Goal: Check status

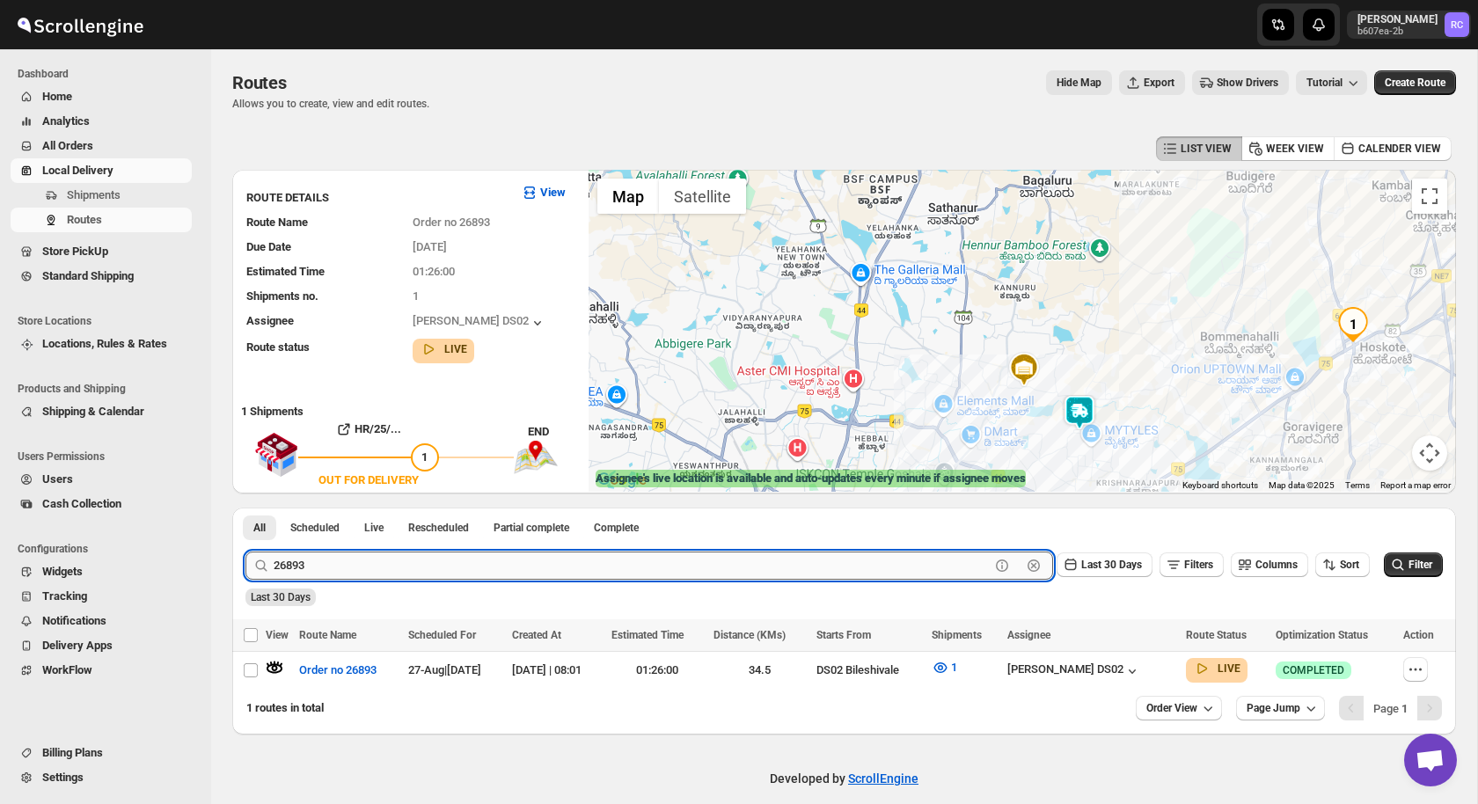
click at [393, 559] on input "26893" at bounding box center [632, 566] width 716 height 28
type input "26959"
click at [245, 508] on button "Submit" at bounding box center [270, 517] width 50 height 18
click at [273, 664] on icon "button" at bounding box center [275, 668] width 18 height 18
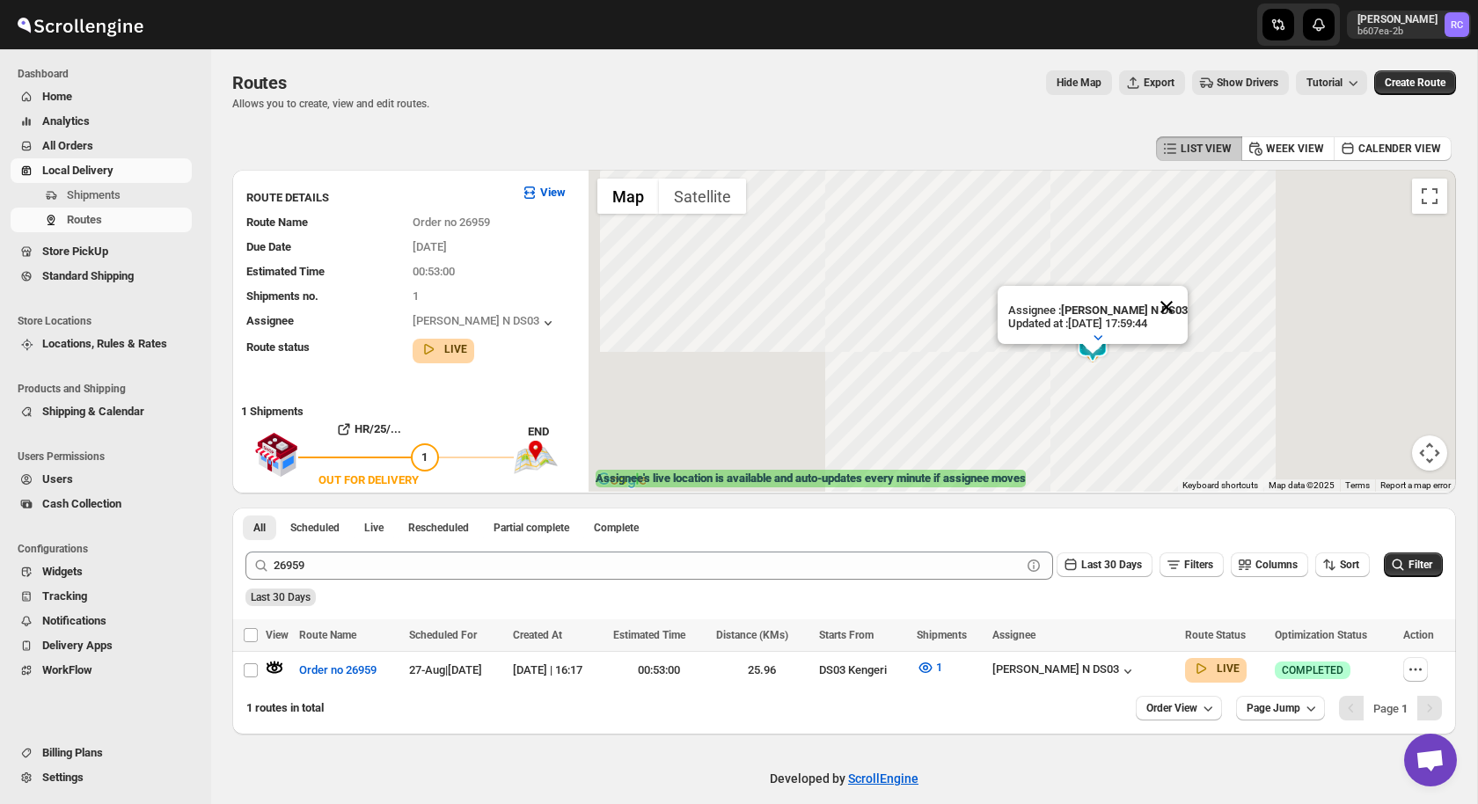
click at [1162, 297] on button "Close" at bounding box center [1166, 307] width 42 height 42
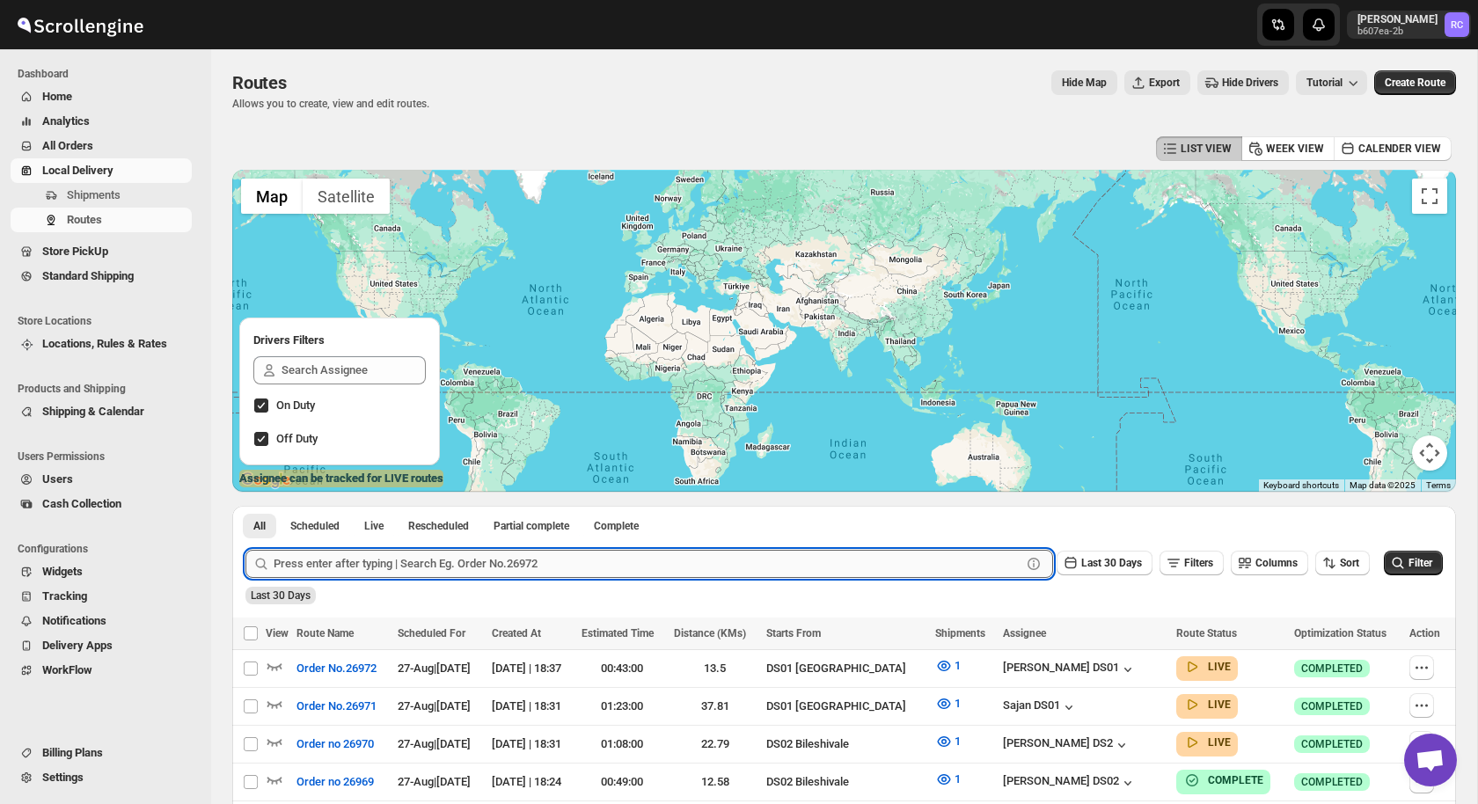
click at [349, 552] on input "text" at bounding box center [648, 564] width 748 height 28
type input "26959"
click at [245, 506] on button "Submit" at bounding box center [270, 515] width 50 height 18
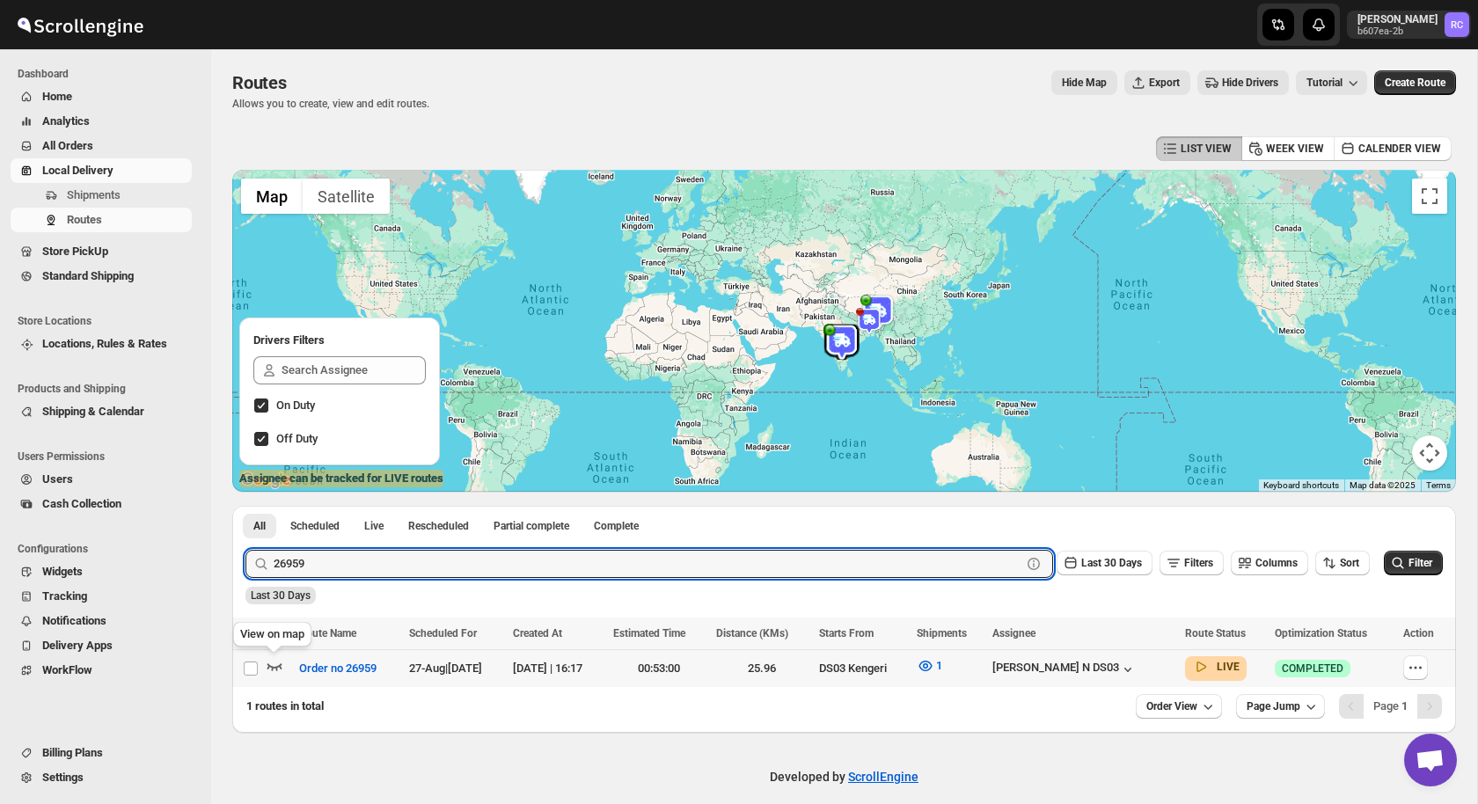
click at [276, 663] on icon "button" at bounding box center [275, 666] width 18 height 18
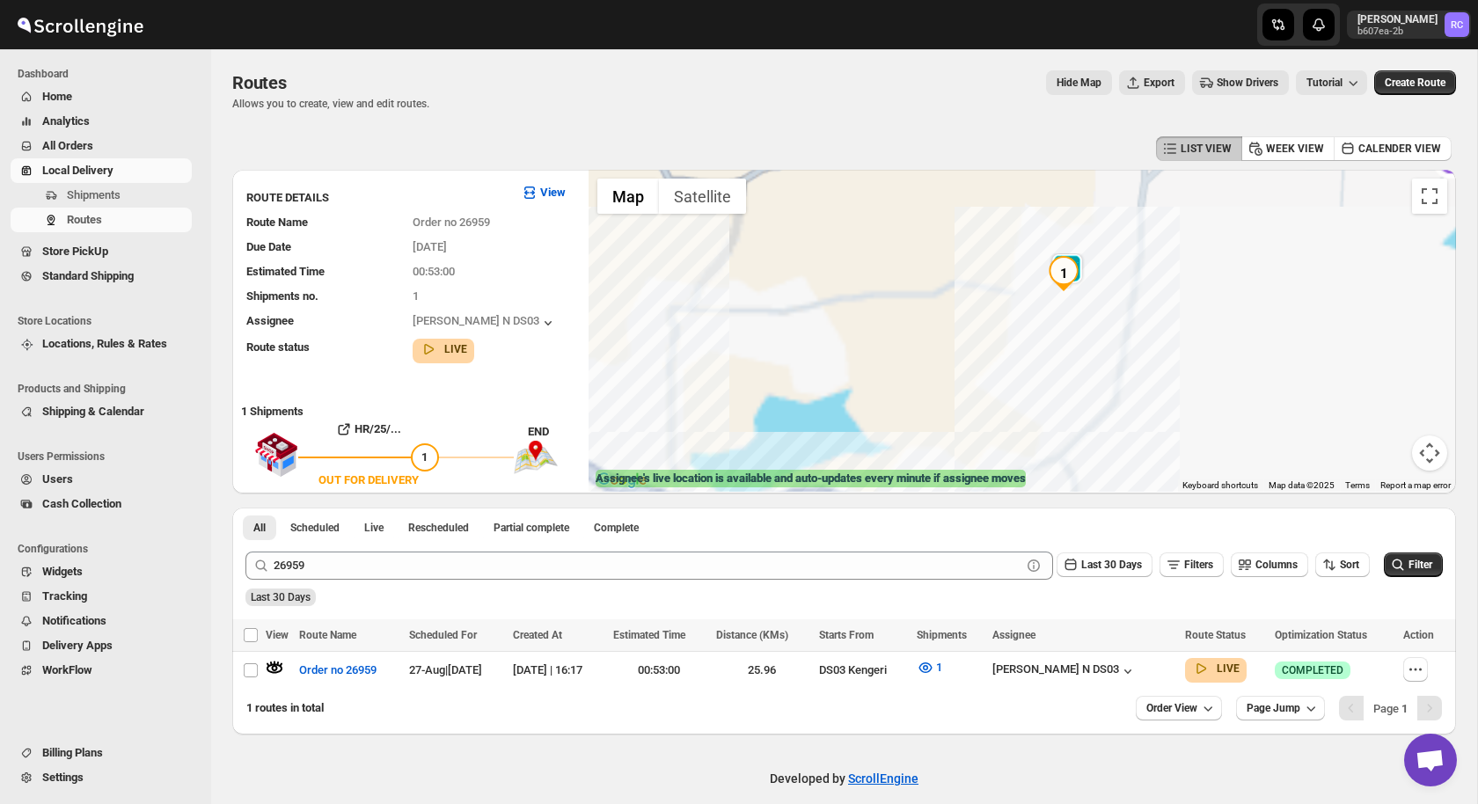
click at [1071, 259] on img "1" at bounding box center [1063, 273] width 35 height 35
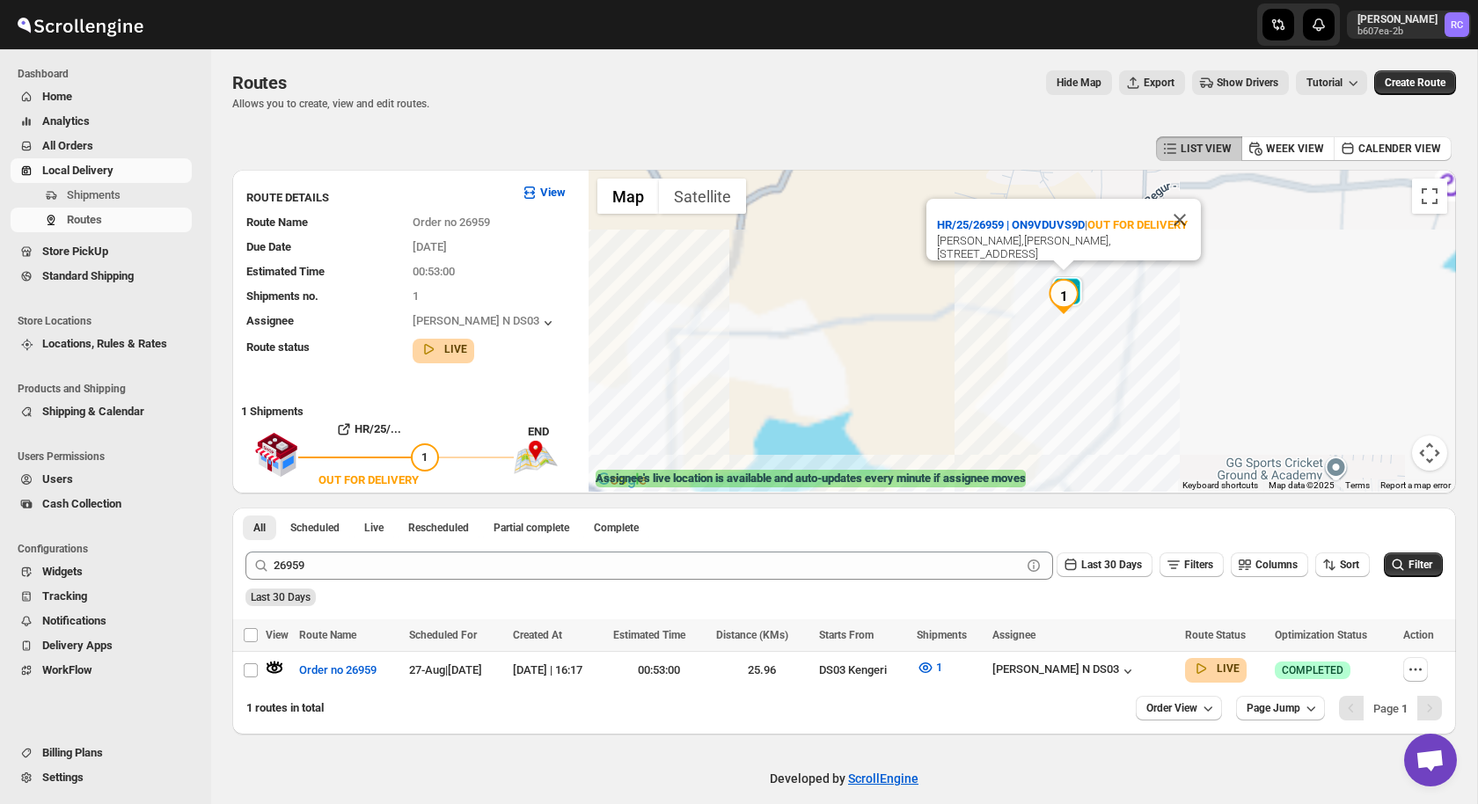
click at [1077, 280] on img "1" at bounding box center [1063, 296] width 35 height 35
click at [1076, 281] on img "1" at bounding box center [1063, 296] width 35 height 35
click at [1181, 203] on button "Close" at bounding box center [1180, 220] width 42 height 42
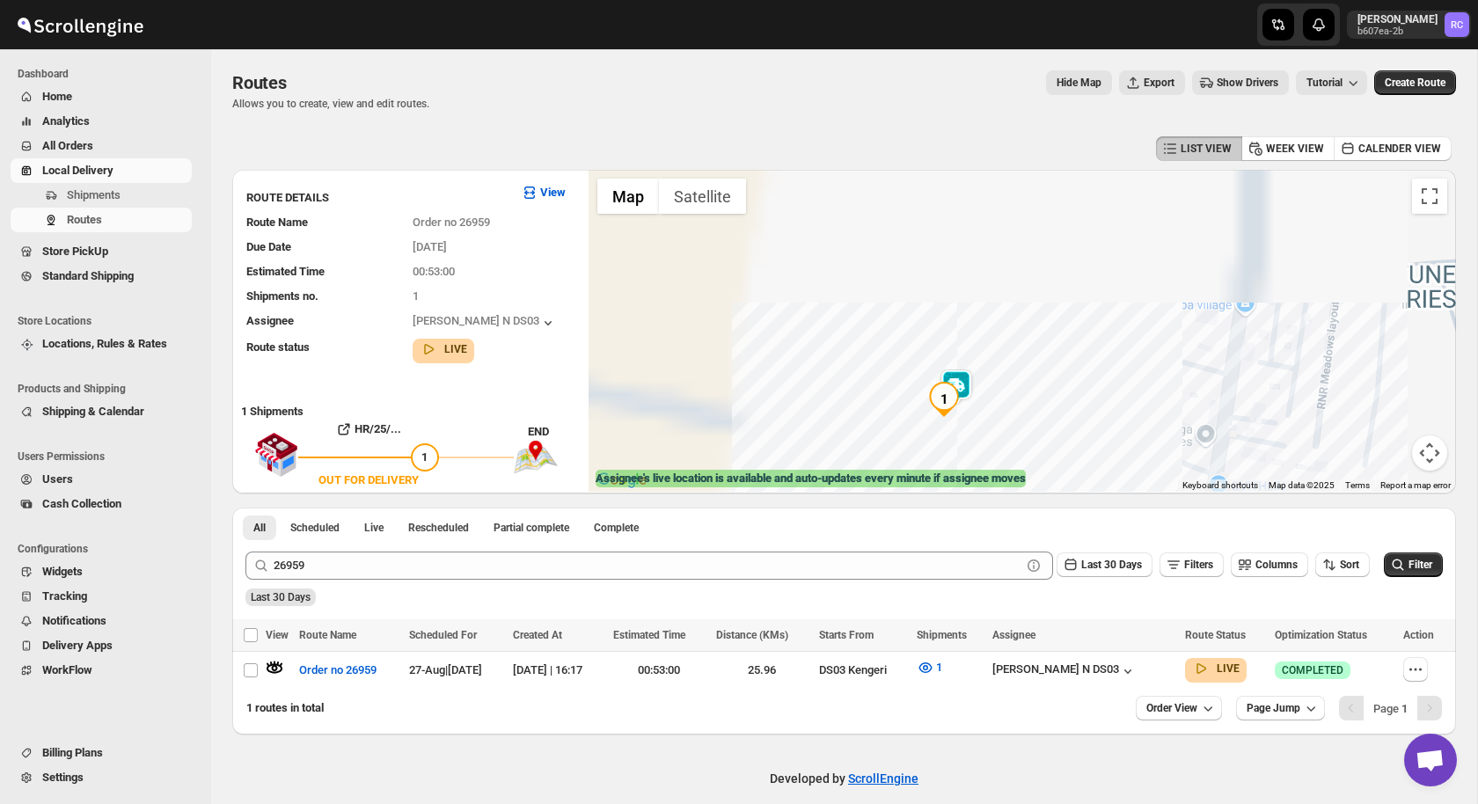
click at [967, 377] on img at bounding box center [956, 386] width 35 height 35
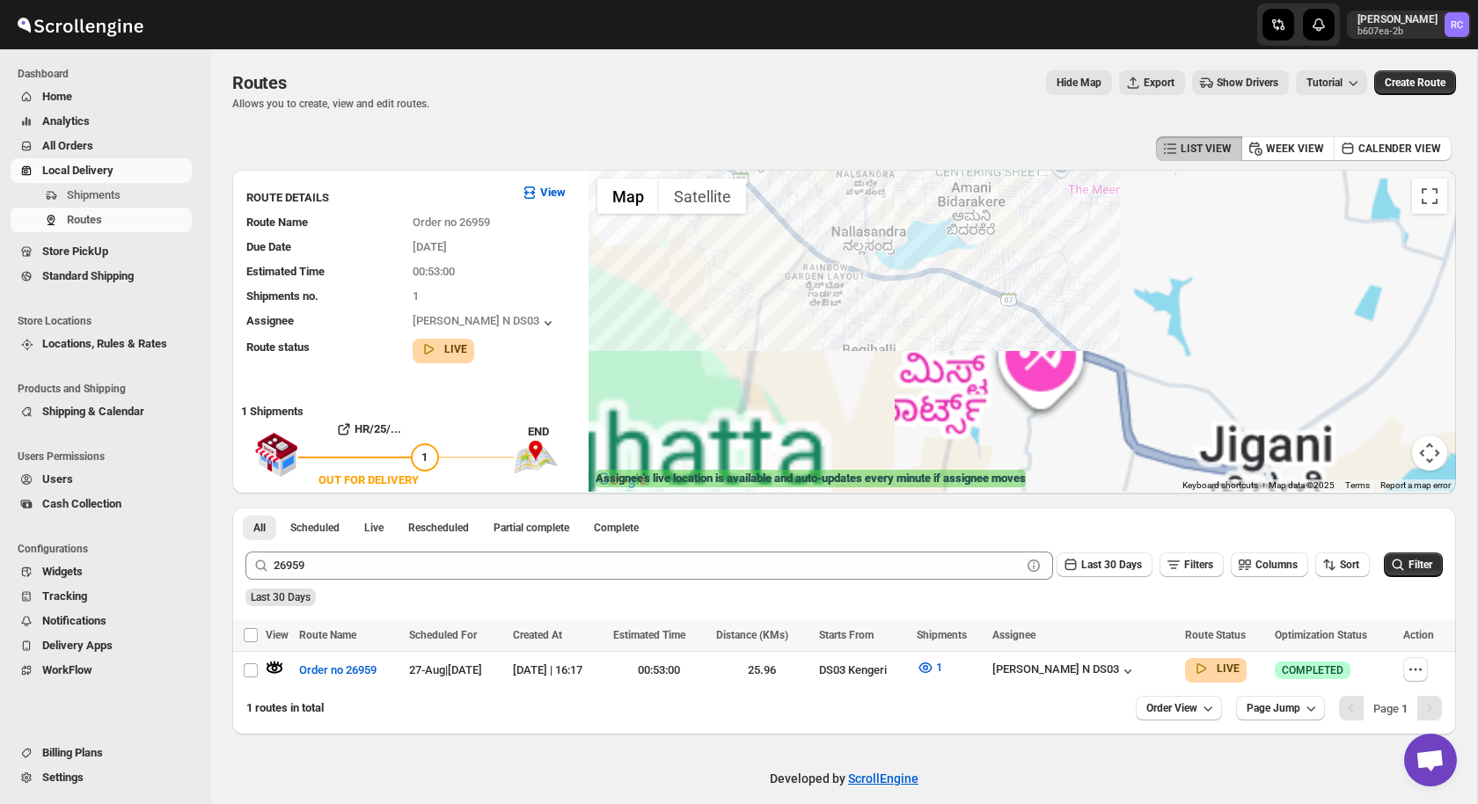
drag, startPoint x: 698, startPoint y: 406, endPoint x: 982, endPoint y: 221, distance: 338.9
click at [982, 221] on div "Assignee : [PERSON_NAME] N DS03 Updated at : [DATE] 17:59:44 Duty mode Enabled …" at bounding box center [1022, 331] width 867 height 322
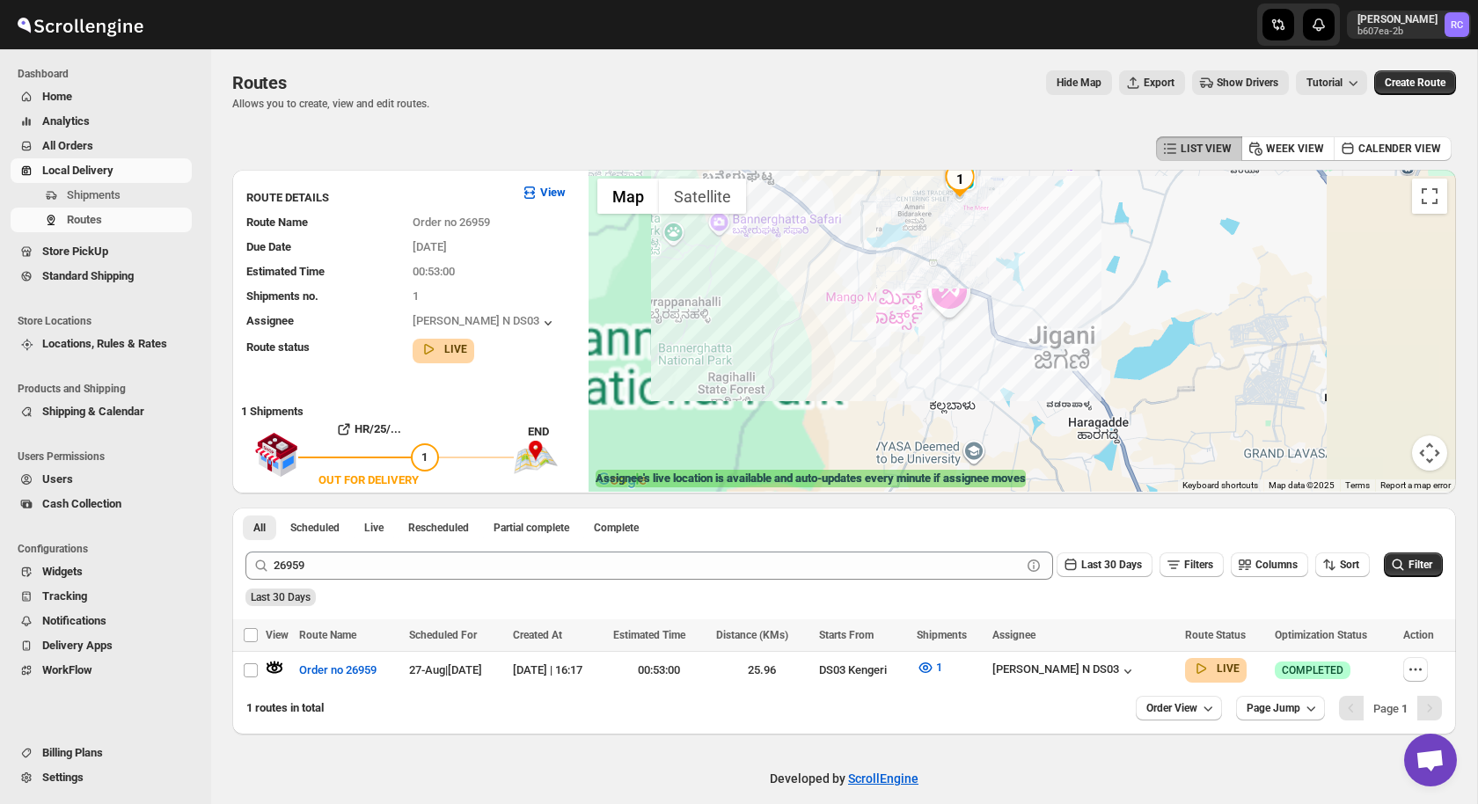
drag, startPoint x: 789, startPoint y: 377, endPoint x: 831, endPoint y: 323, distance: 69.0
click at [831, 323] on div "Assignee : [PERSON_NAME] N DS03 Updated at : [DATE] 17:59:44 Duty mode Enabled …" at bounding box center [1022, 331] width 867 height 322
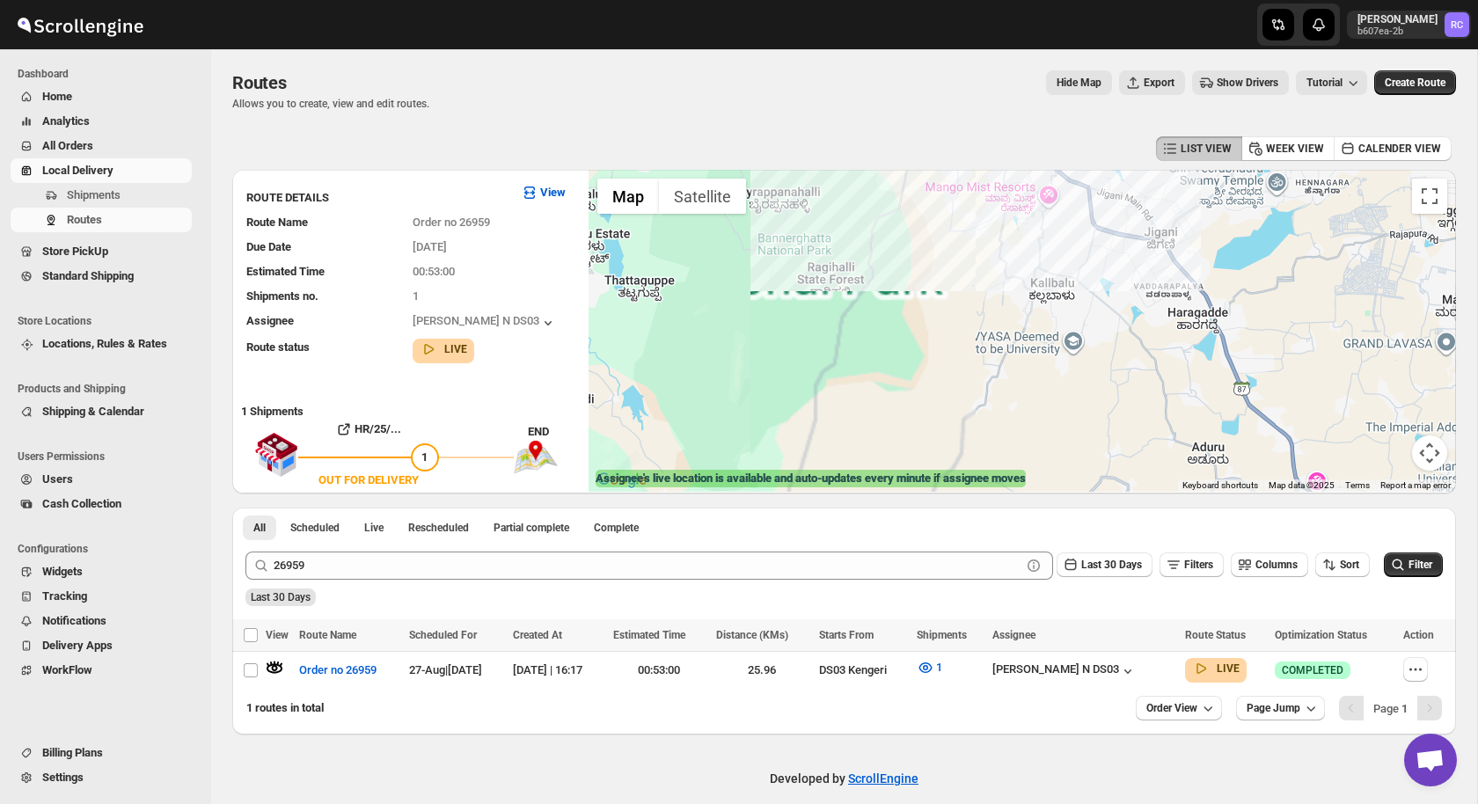
drag, startPoint x: 792, startPoint y: 360, endPoint x: 910, endPoint y: 227, distance: 178.2
click at [910, 226] on div "Assignee : [PERSON_NAME] N DS03 Updated at : [DATE] 17:59:44 Duty mode Enabled …" at bounding box center [1022, 331] width 867 height 322
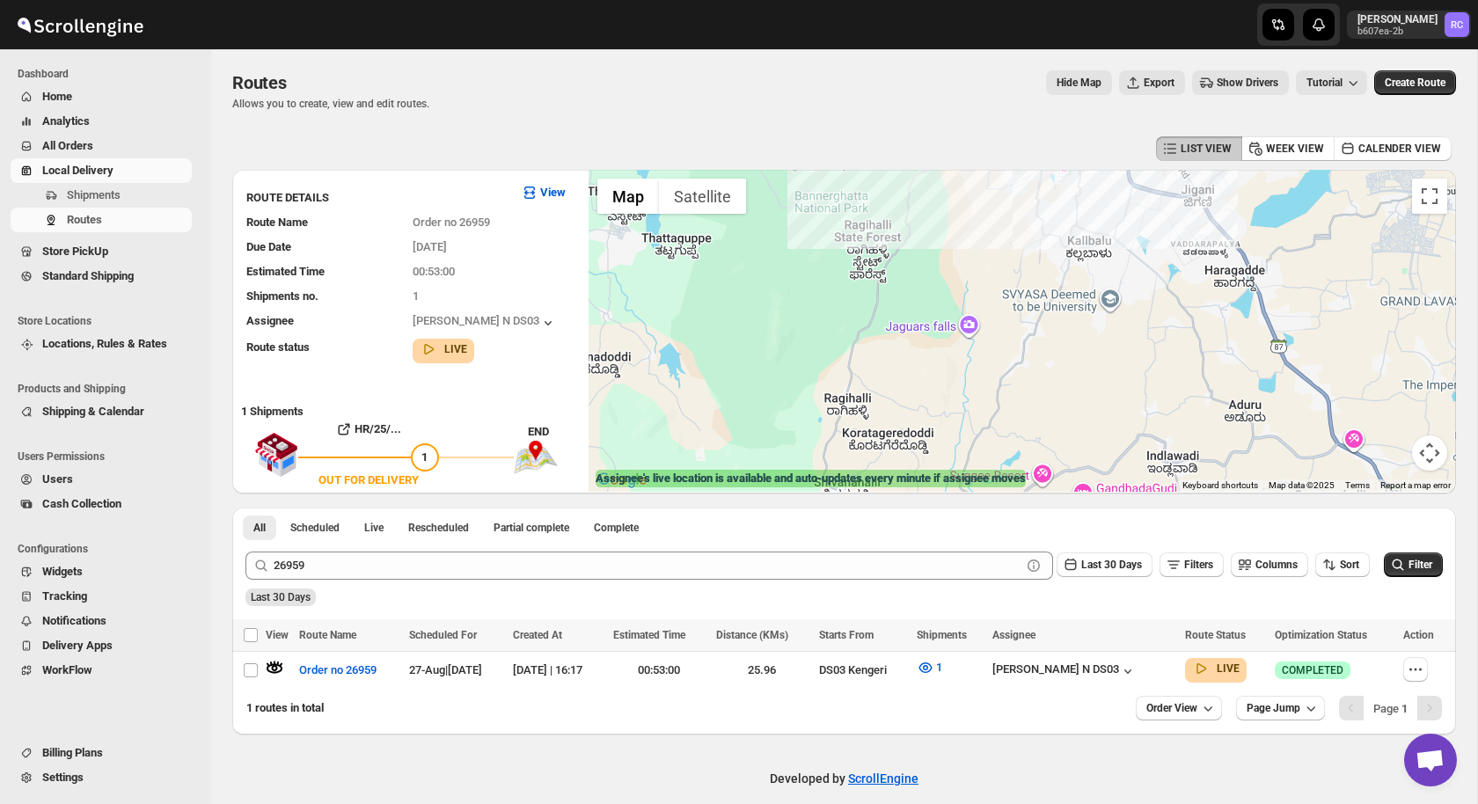
drag, startPoint x: 1003, startPoint y: 245, endPoint x: 1013, endPoint y: 233, distance: 15.7
click at [1013, 233] on div "Assignee : [PERSON_NAME] N DS03 Updated at : [DATE] 17:59:44 Duty mode Enabled …" at bounding box center [1022, 331] width 867 height 322
